Goal: Navigation & Orientation: Find specific page/section

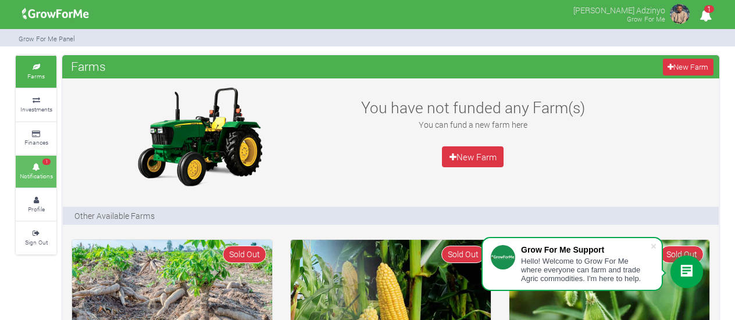
click at [55, 175] on link "1 Notifications" at bounding box center [36, 172] width 41 height 32
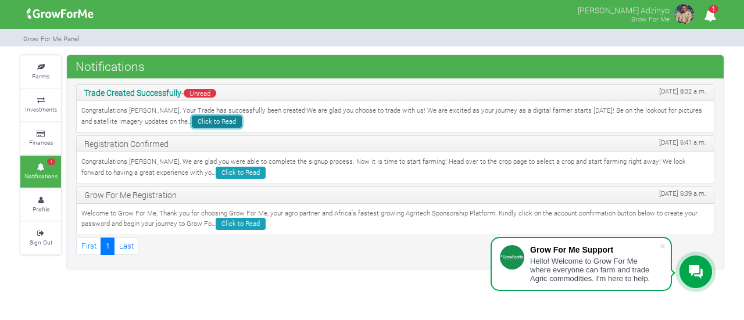
click at [208, 121] on link "Click to Read" at bounding box center [217, 122] width 50 height 12
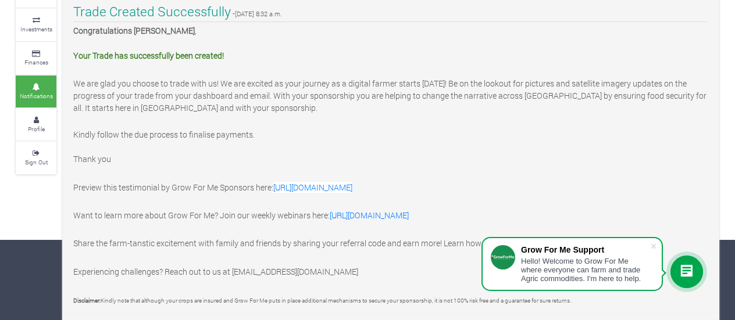
scroll to position [81, 0]
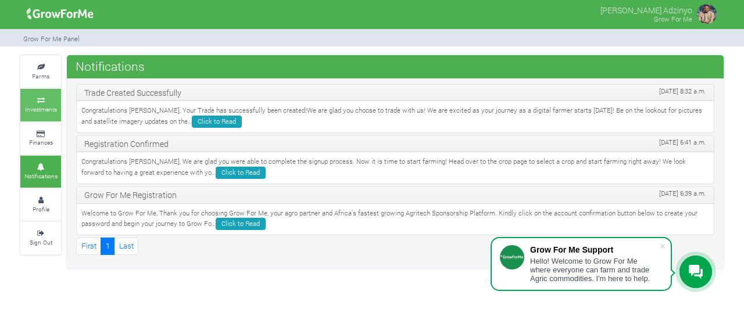
click at [42, 108] on small "Investments" at bounding box center [41, 109] width 32 height 8
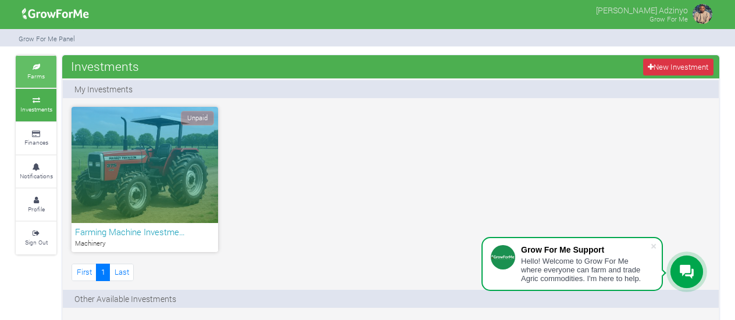
click at [47, 76] on link "Farms" at bounding box center [36, 72] width 41 height 32
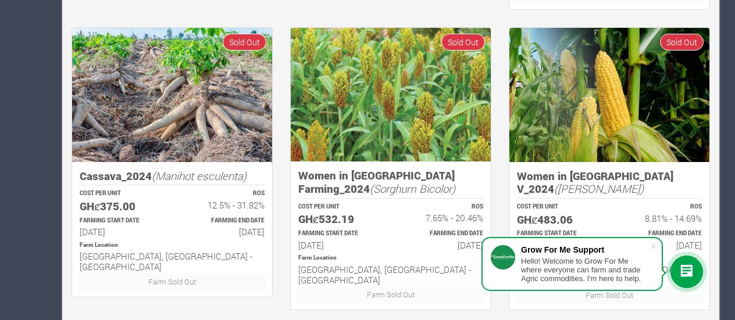
scroll to position [824, 0]
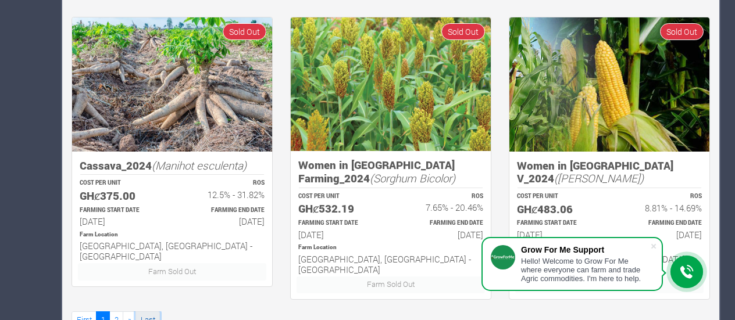
click at [153, 312] on link "Last" at bounding box center [147, 320] width 24 height 17
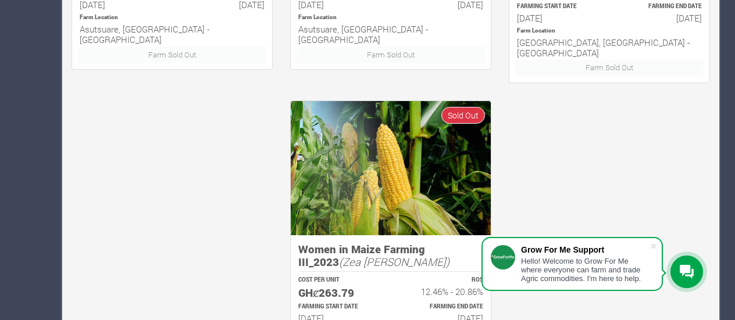
scroll to position [814, 0]
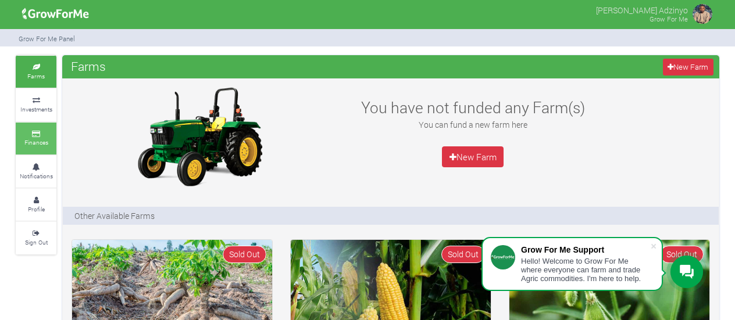
click at [45, 138] on small "Finances" at bounding box center [36, 142] width 24 height 8
